Goal: Task Accomplishment & Management: Use online tool/utility

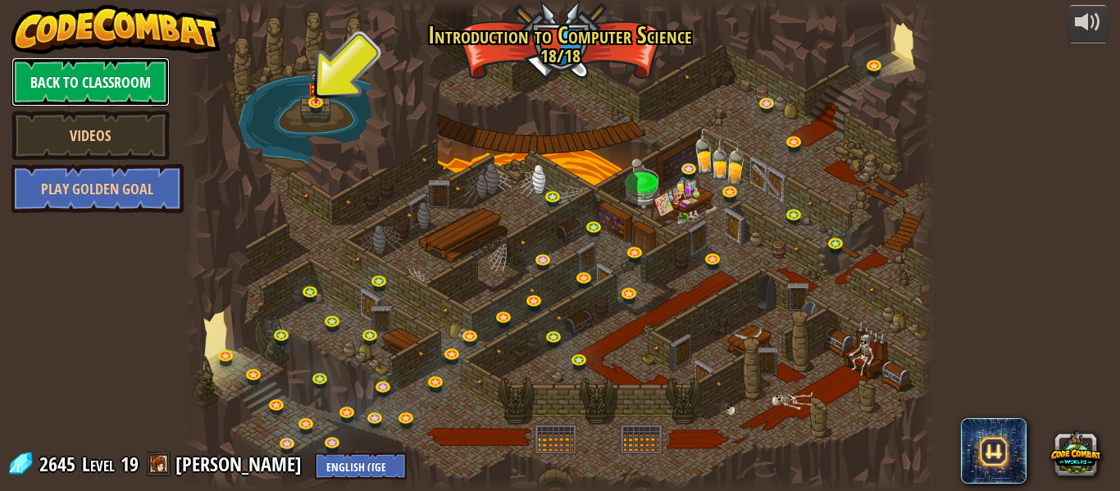
click at [91, 68] on link "Back to Classroom" at bounding box center [90, 81] width 158 height 49
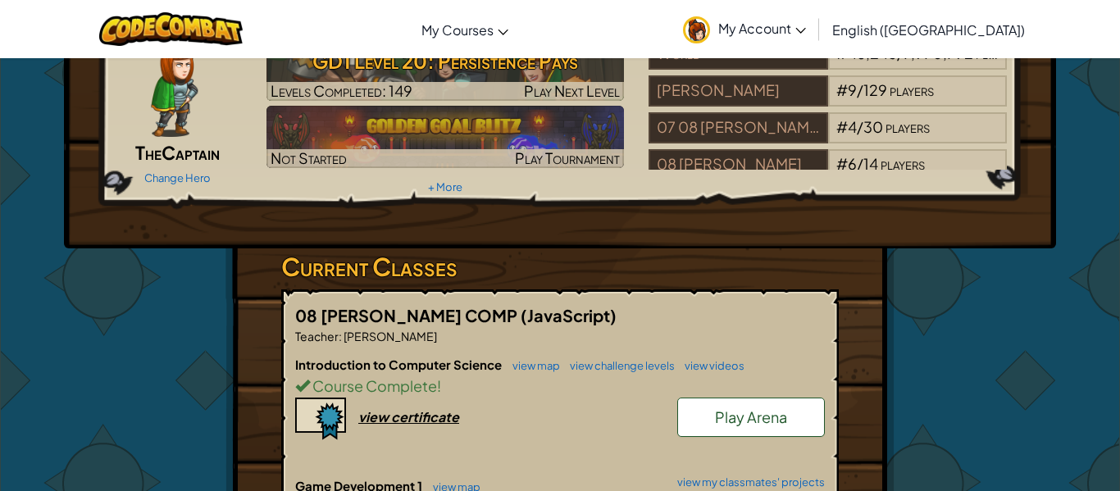
scroll to position [107, 0]
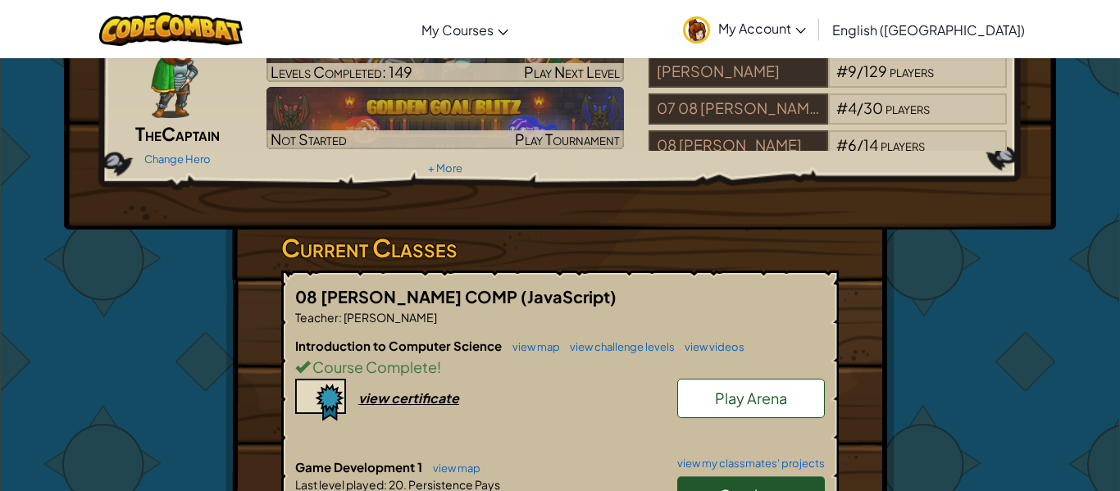
click at [789, 481] on link "Continue" at bounding box center [751, 495] width 148 height 38
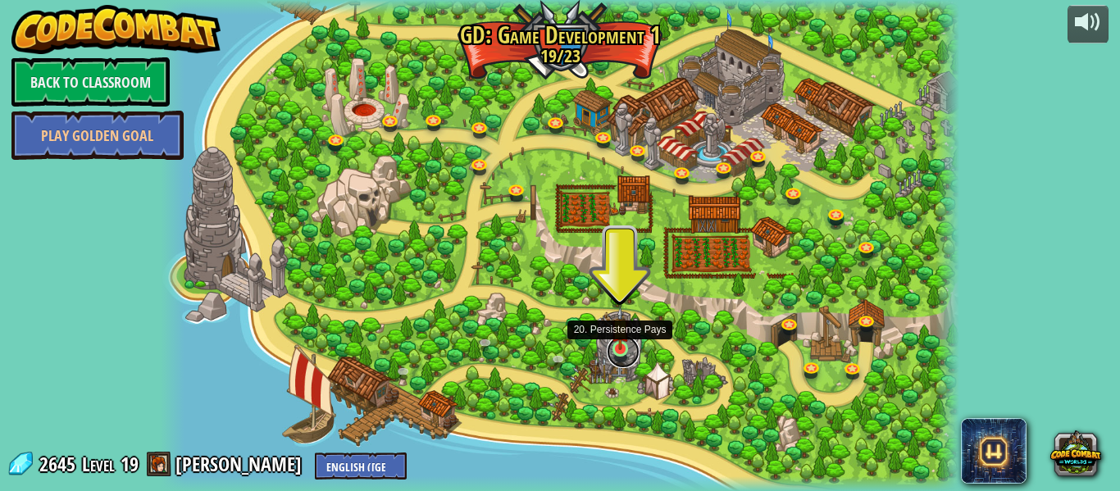
click at [609, 347] on link at bounding box center [623, 351] width 33 height 33
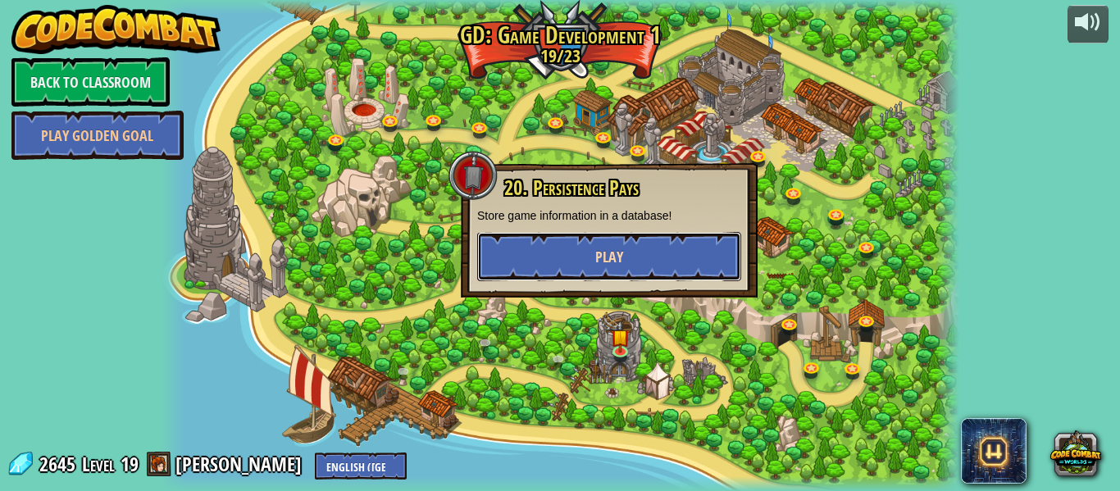
click at [732, 241] on button "Play" at bounding box center [609, 256] width 264 height 49
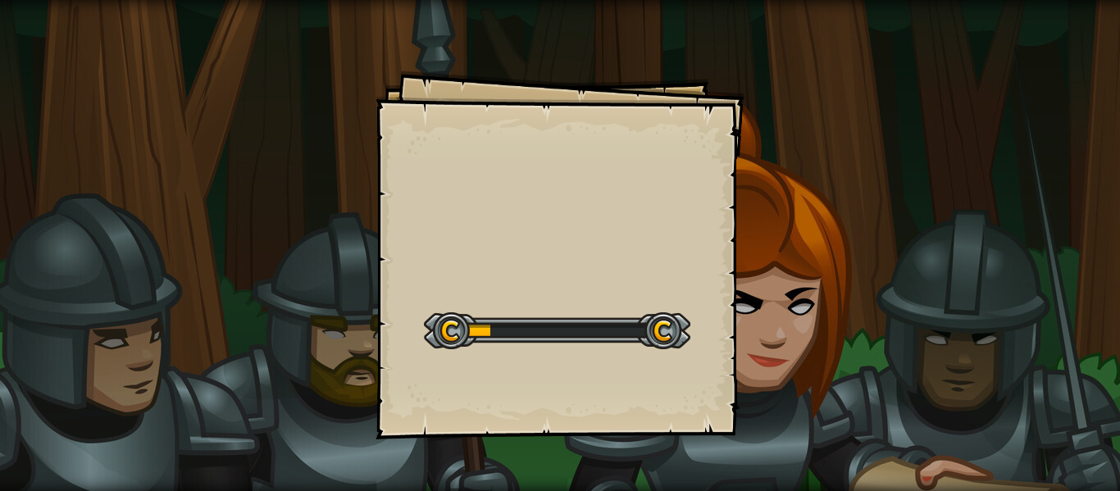
click at [709, 240] on div "Goals Start Level Error loading from server. Try refreshing the page. You'll ne…" at bounding box center [559, 254] width 369 height 369
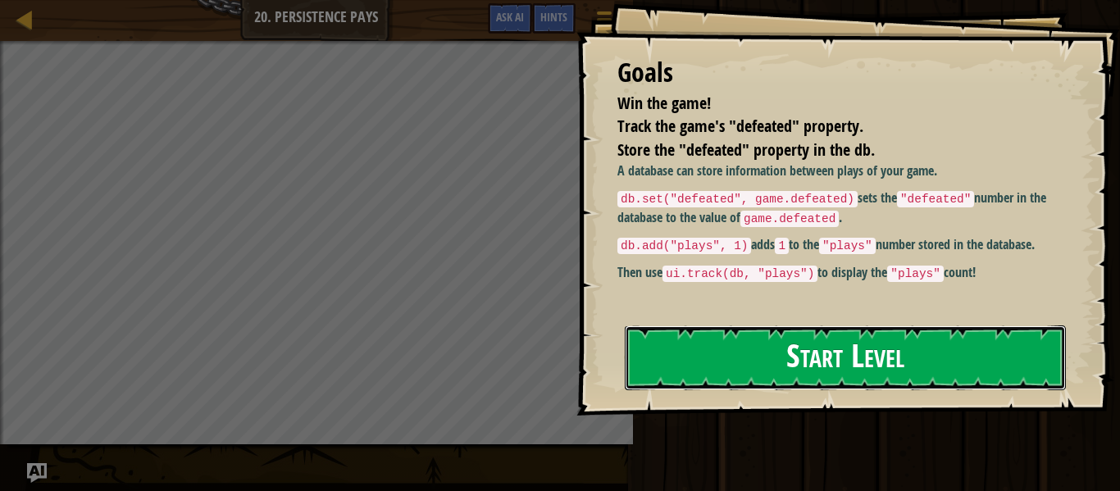
click at [794, 355] on button "Start Level" at bounding box center [845, 357] width 441 height 65
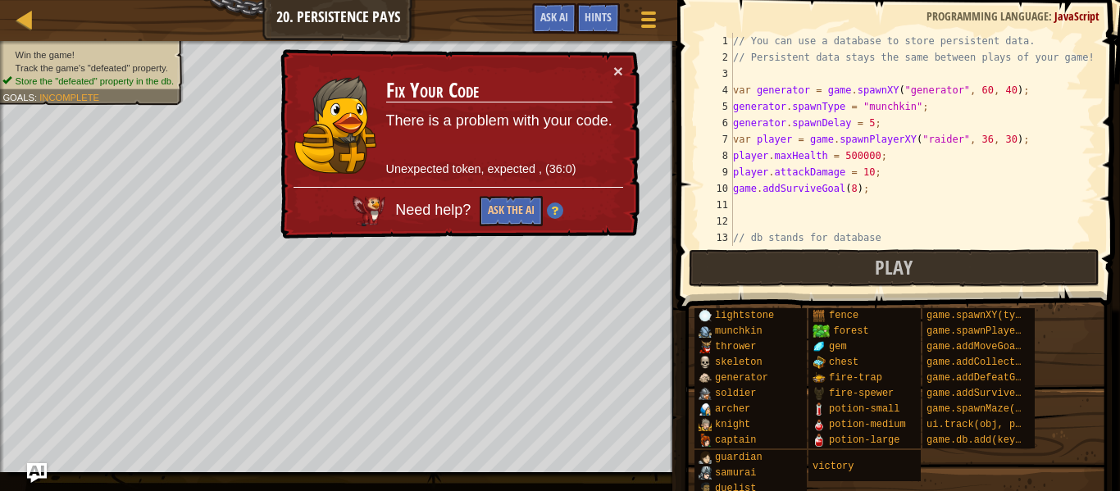
click at [886, 165] on div "// You can use a database to store persistent data. // Persistent data stays th…" at bounding box center [913, 164] width 366 height 262
click at [890, 159] on div "// You can use a database to store persistent data. // Persistent data stays th…" at bounding box center [913, 164] width 366 height 262
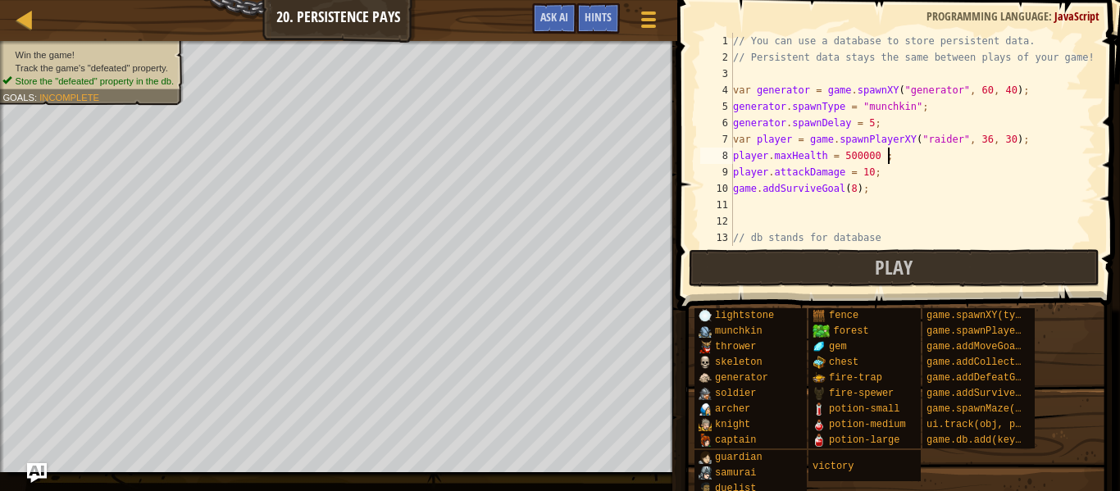
scroll to position [7, 21]
drag, startPoint x: 880, startPoint y: 149, endPoint x: 844, endPoint y: 163, distance: 38.7
click at [844, 163] on div "// You can use a database to store persistent data. // Persistent data stays th…" at bounding box center [913, 164] width 366 height 262
type textarea "player.maxHealth = 100;"
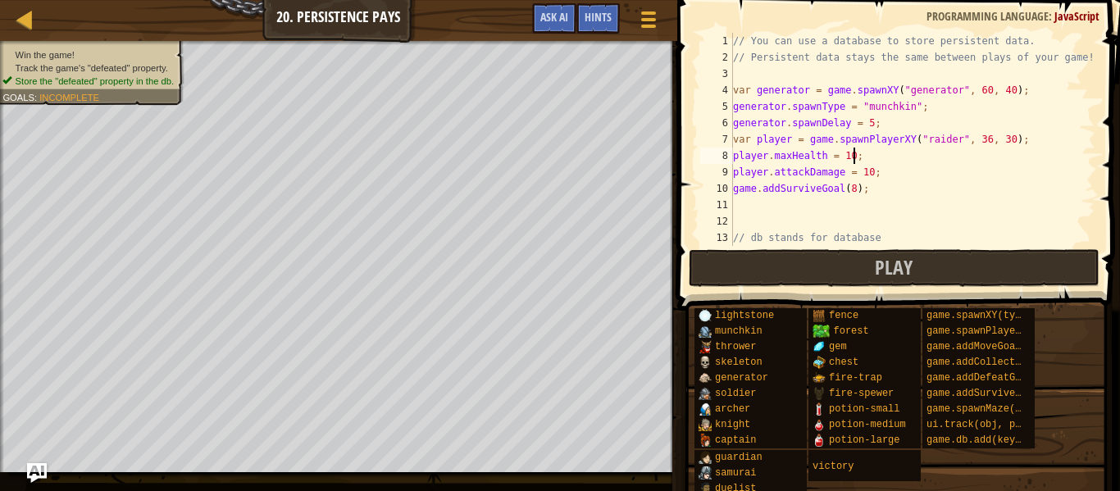
scroll to position [7, 18]
click at [850, 213] on div "// You can use a database to store persistent data. // Persistent data stays th…" at bounding box center [913, 164] width 366 height 262
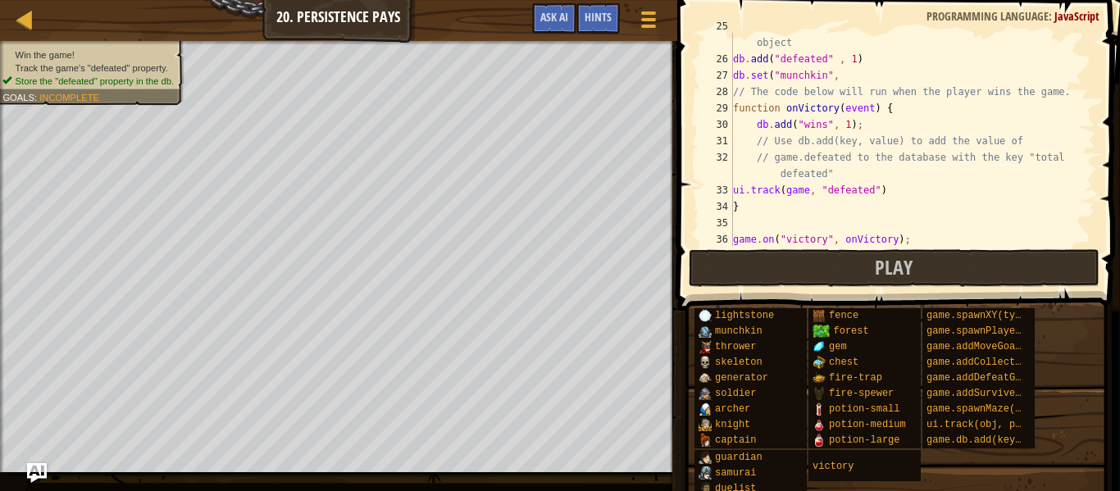
scroll to position [425, 0]
click at [863, 259] on button "Play" at bounding box center [894, 268] width 411 height 38
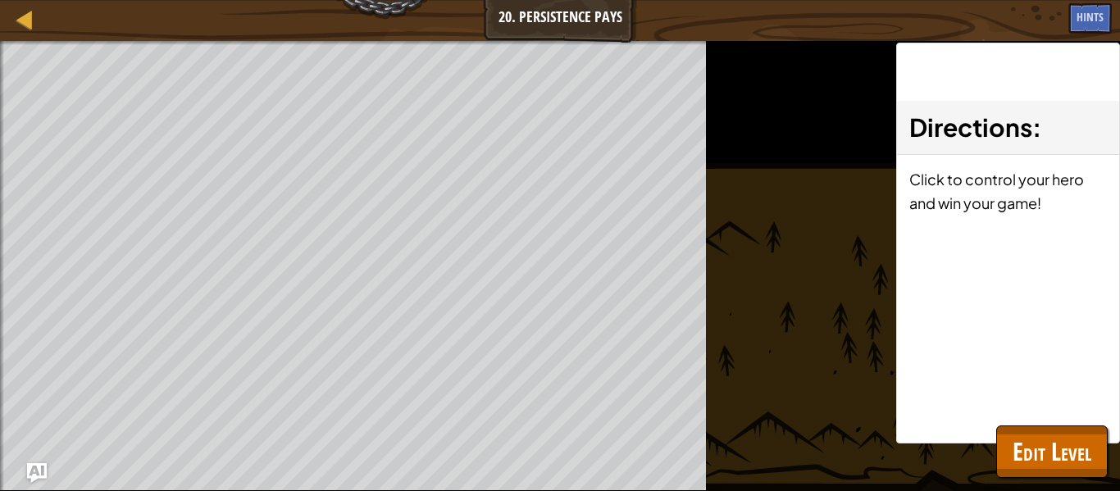
click at [527, 6] on div "Map Game Development 1 20. Persistence Pays Game Menu Done Hints Ask AI" at bounding box center [560, 20] width 1120 height 41
click at [1066, 466] on span "Edit Level" at bounding box center [1051, 451] width 79 height 34
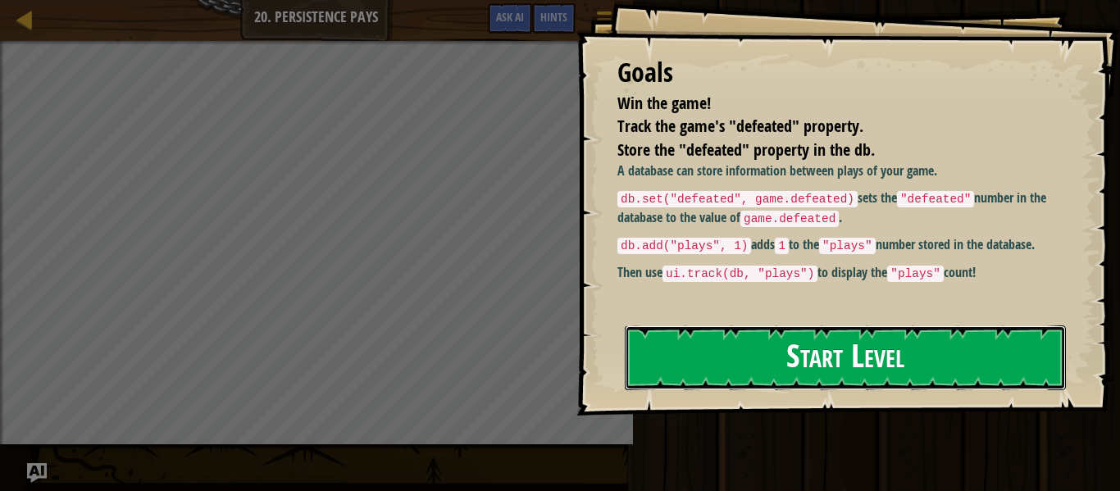
click at [898, 339] on button "Start Level" at bounding box center [845, 357] width 441 height 65
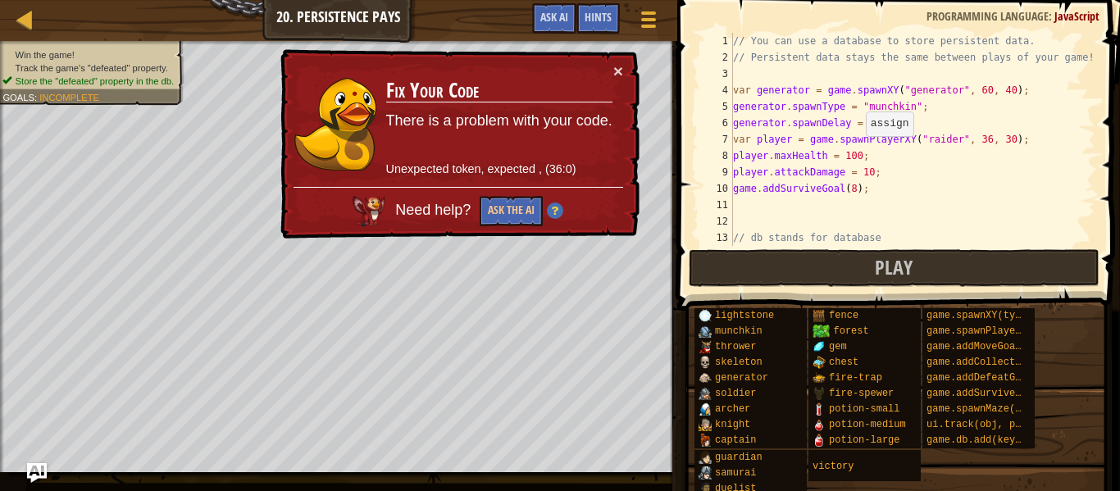
click at [857, 152] on div "// You can use a database to store persistent data. // Persistent data stays th…" at bounding box center [913, 164] width 366 height 262
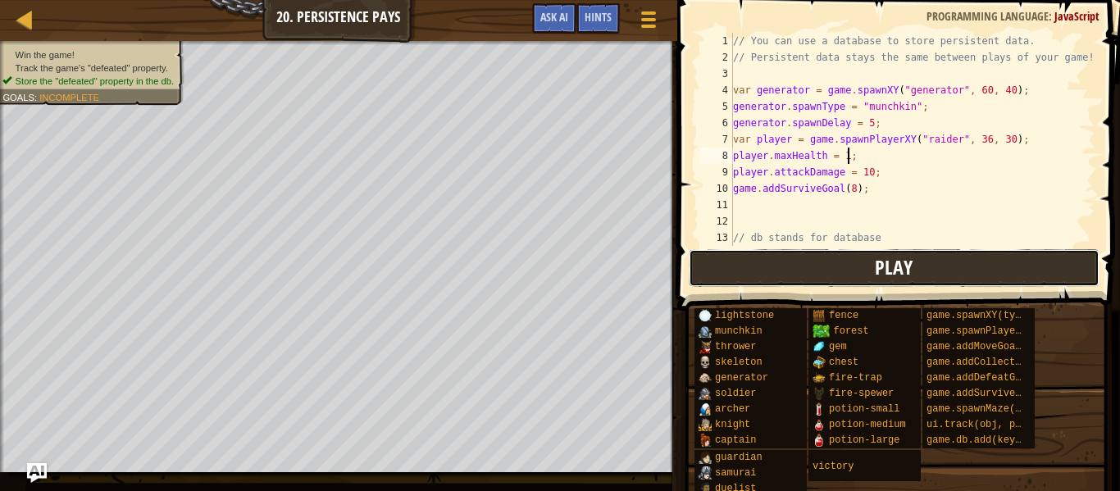
click at [1042, 264] on button "Play" at bounding box center [894, 268] width 411 height 38
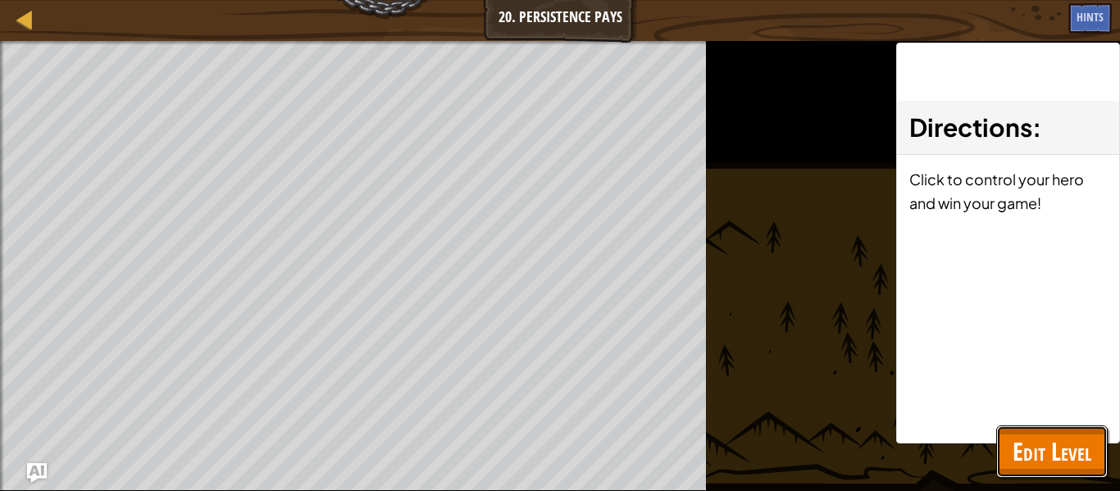
click at [1044, 457] on span "Edit Level" at bounding box center [1051, 451] width 79 height 34
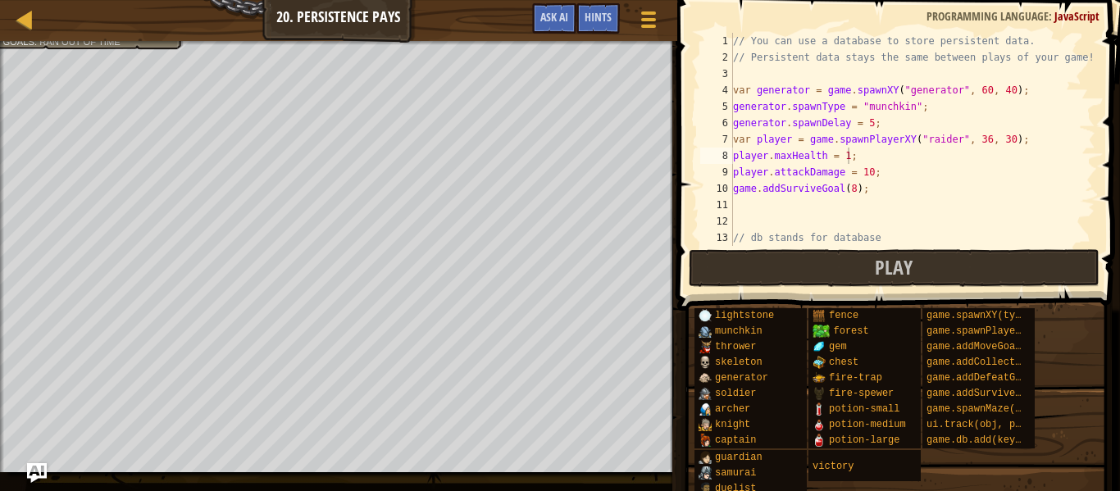
click at [883, 180] on div "// You can use a database to store persistent data. // Persistent data stays th…" at bounding box center [913, 164] width 366 height 262
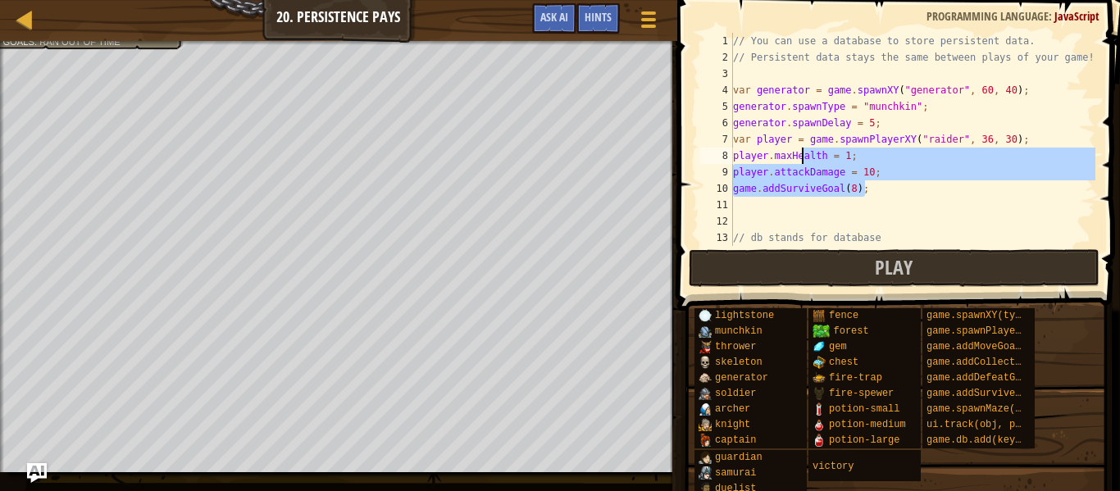
drag, startPoint x: 883, startPoint y: 180, endPoint x: 802, endPoint y: 157, distance: 84.3
click at [802, 157] on div "// You can use a database to store persistent data. // Persistent data stays th…" at bounding box center [913, 164] width 366 height 262
click at [802, 147] on div "// You can use a database to store persistent data. // Persistent data stays th…" at bounding box center [913, 164] width 366 height 262
type textarea "var player = game.spawnPlayerXY("raider", 36, 30);"
